Goal: Information Seeking & Learning: Understand process/instructions

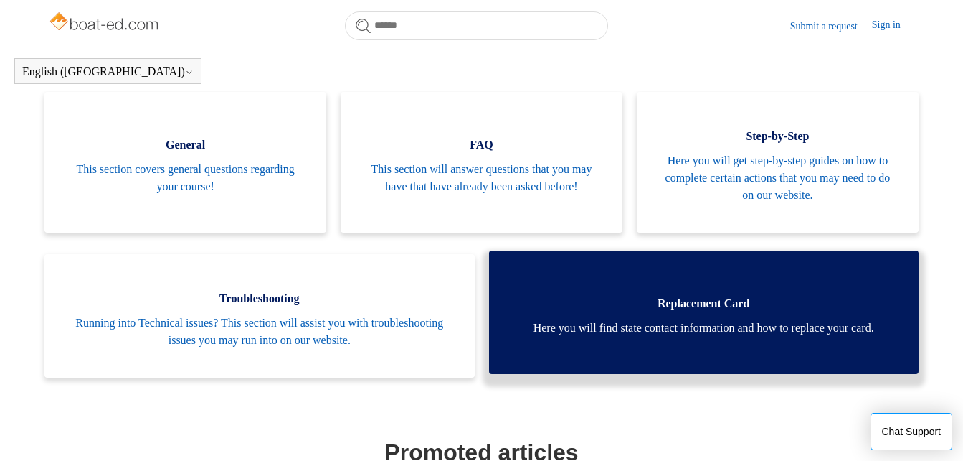
scroll to position [72, 0]
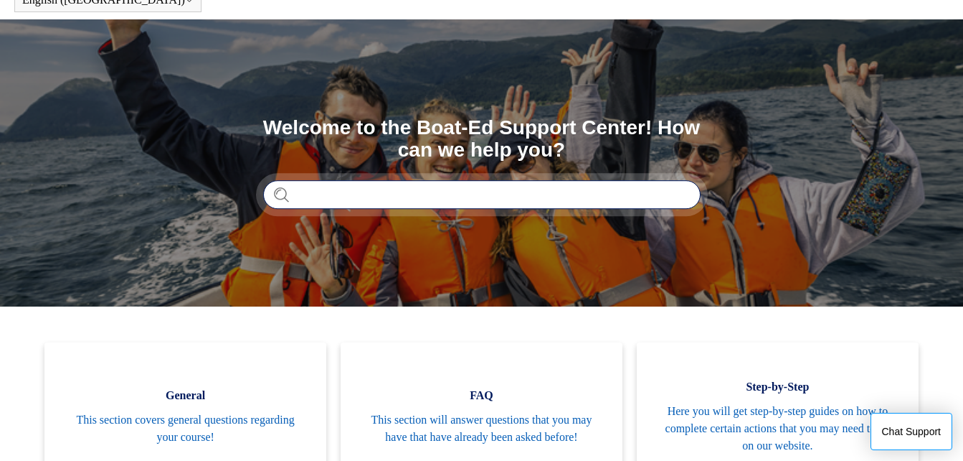
click at [428, 198] on input "Search" at bounding box center [482, 194] width 438 height 29
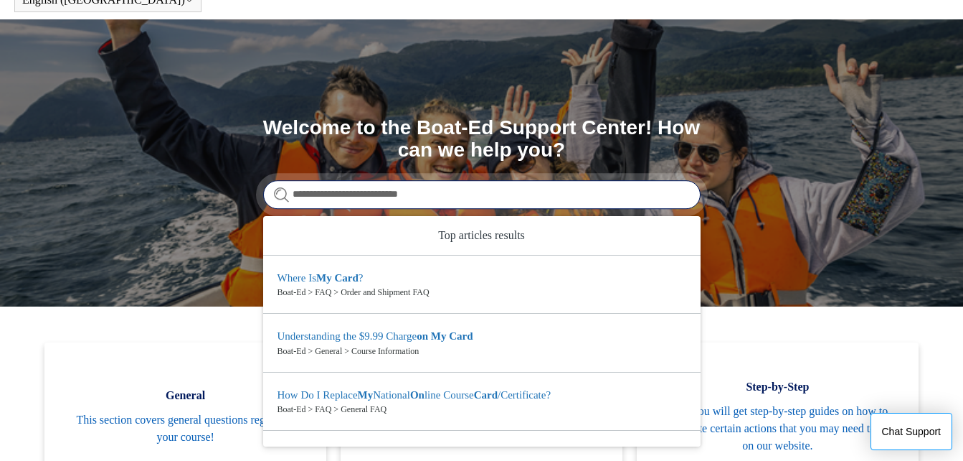
type input "**********"
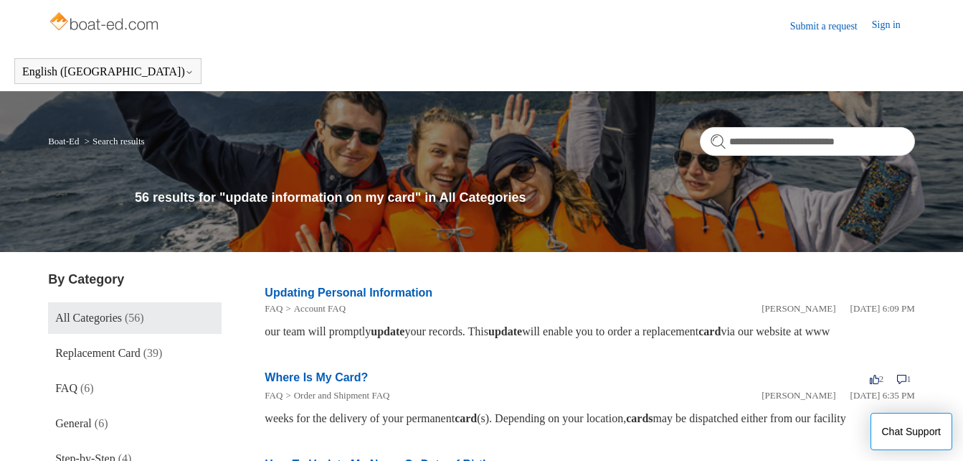
click at [384, 289] on link "Updating Personal Information" at bounding box center [349, 292] width 168 height 12
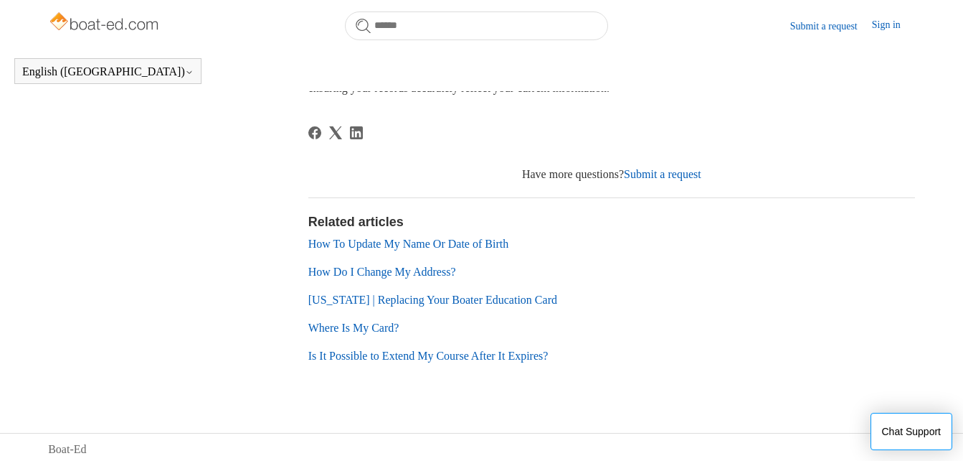
scroll to position [455, 0]
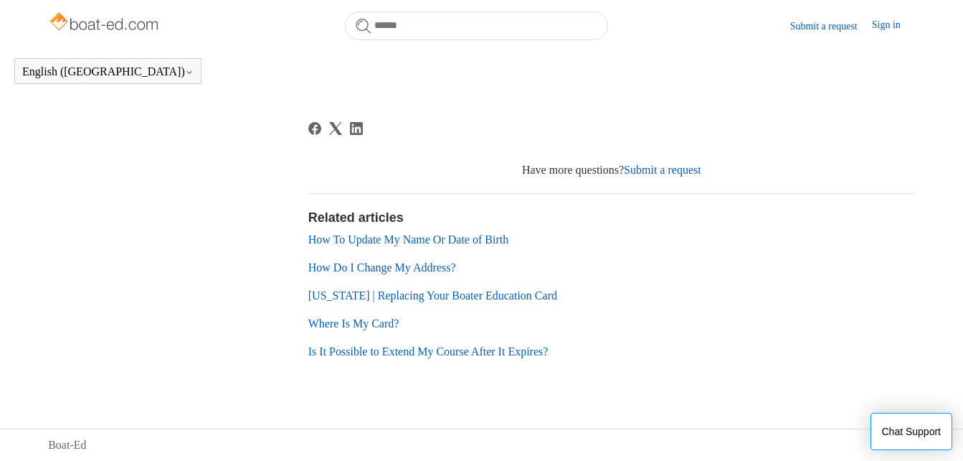
click at [422, 263] on link "How Do I Change My Address?" at bounding box center [382, 267] width 148 height 12
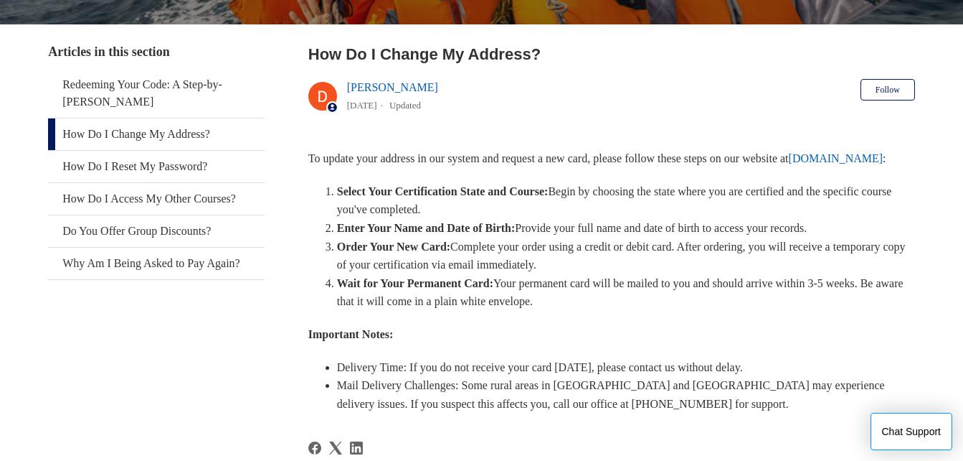
scroll to position [215, 0]
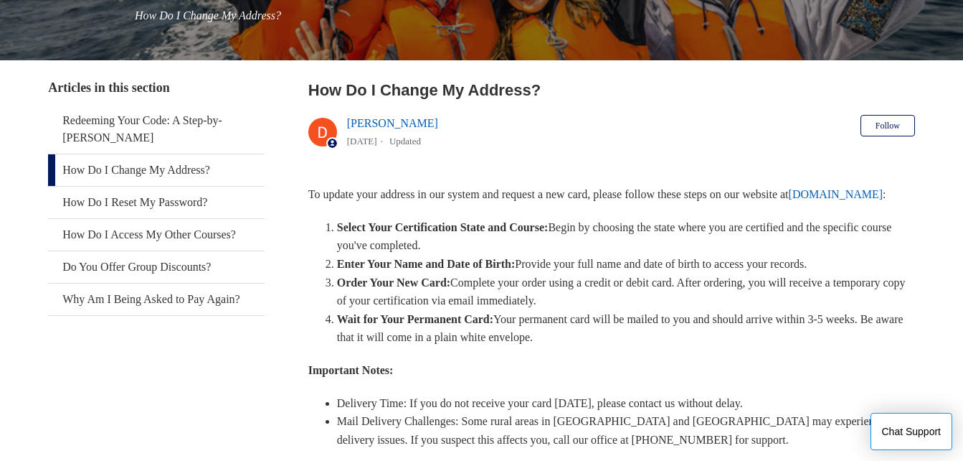
click at [789, 200] on link "Ilostmycard.com" at bounding box center [836, 194] width 95 height 12
